Goal: Task Accomplishment & Management: Use online tool/utility

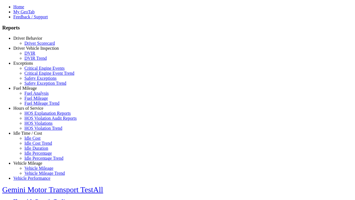
click at [32, 110] on link "Hours of Service" at bounding box center [28, 108] width 30 height 5
click at [36, 115] on link "HOS Explanation Reports" at bounding box center [47, 113] width 46 height 5
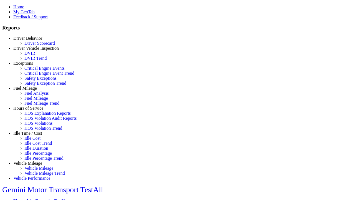
type input "**********"
type input "*********"
